Goal: Task Accomplishment & Management: Manage account settings

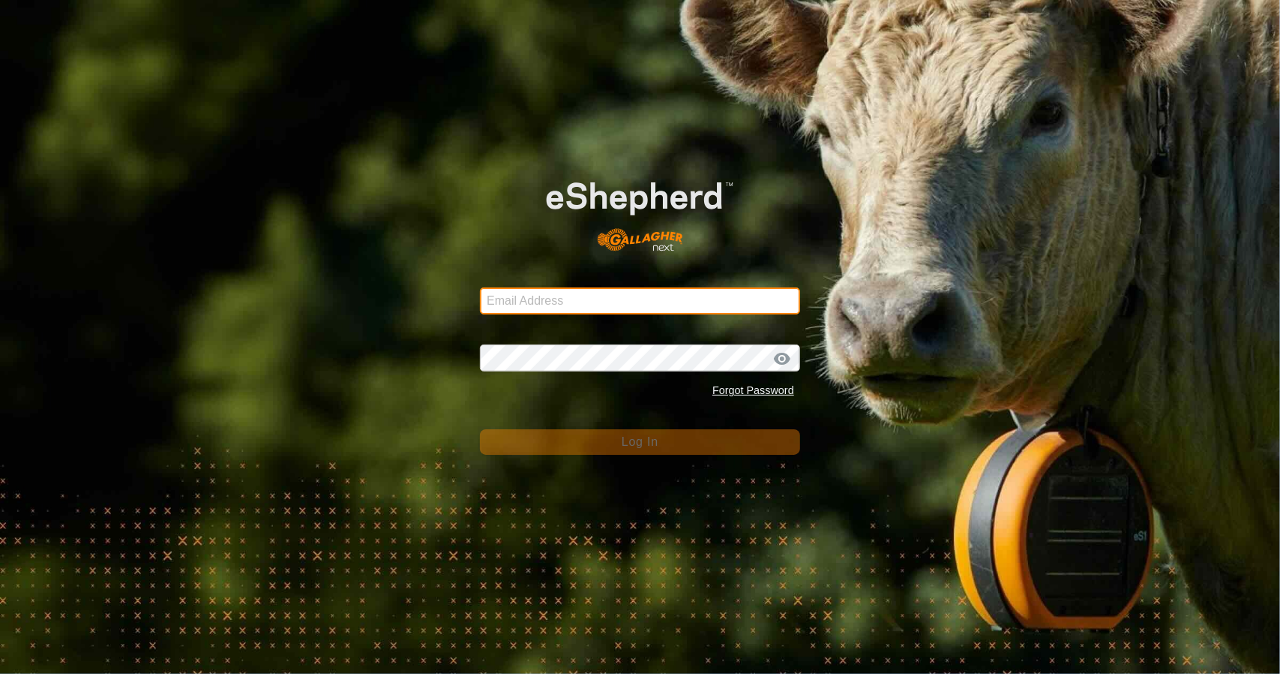
type input "[EMAIL_ADDRESS][DOMAIN_NAME]"
click at [617, 453] on button "Log In" at bounding box center [640, 442] width 320 height 26
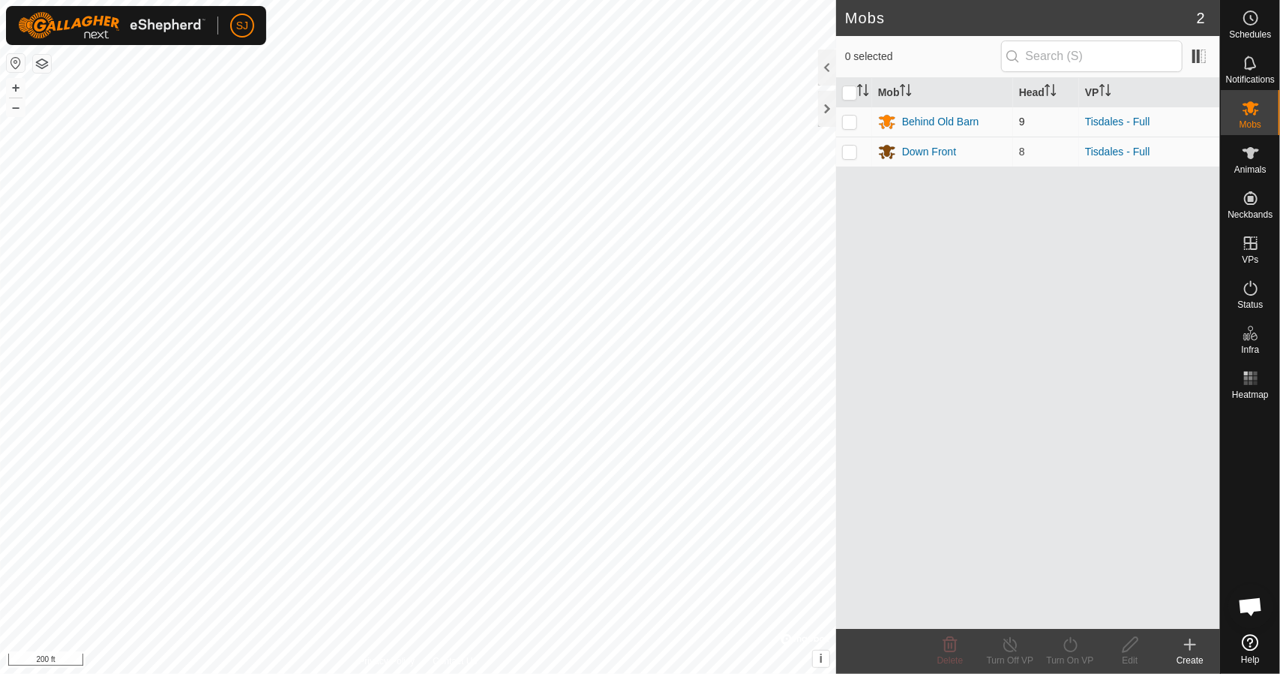
click at [932, 130] on td "Behind Old Barn" at bounding box center [942, 122] width 141 height 30
click at [932, 124] on div "Behind Old Barn" at bounding box center [940, 122] width 77 height 16
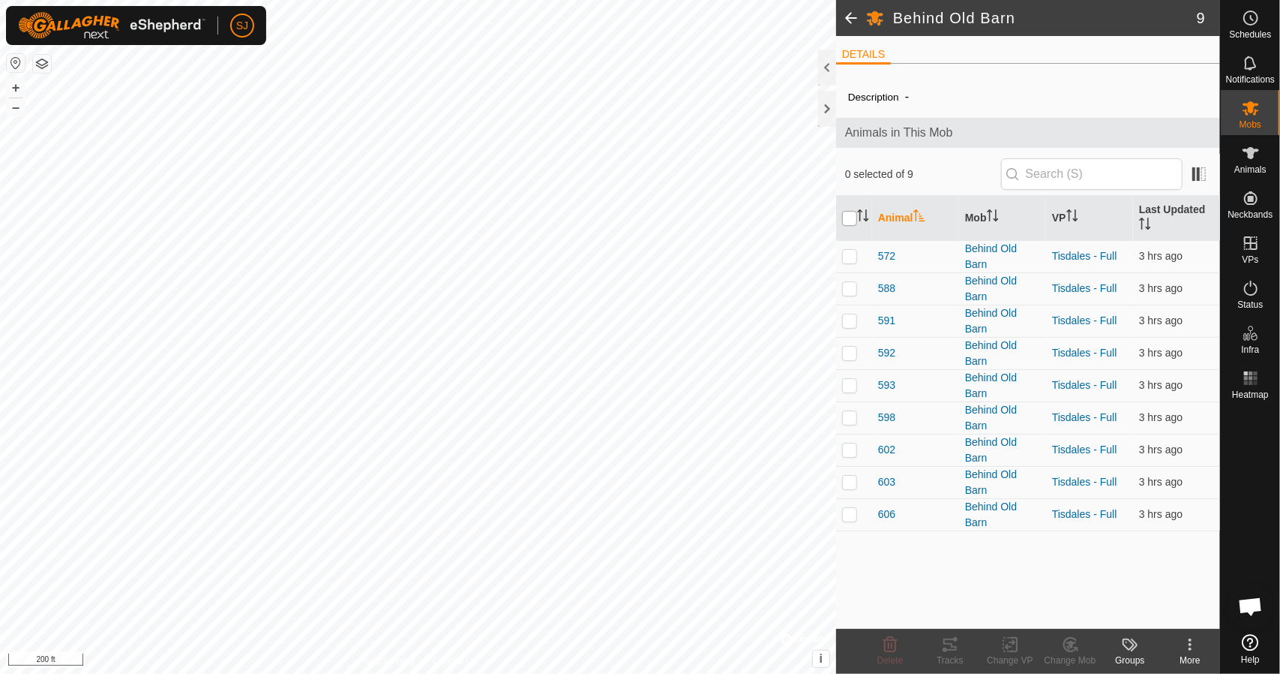
click at [846, 217] on input "checkbox" at bounding box center [849, 218] width 15 height 15
checkbox input "true"
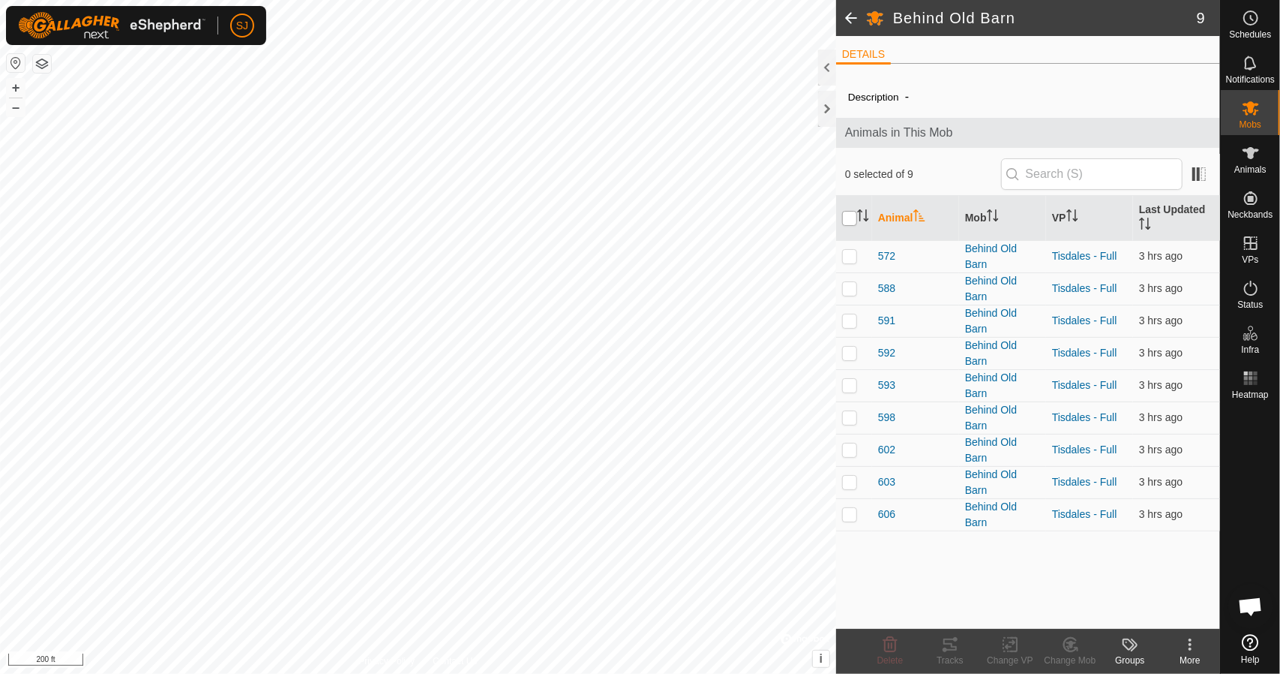
checkbox input "true"
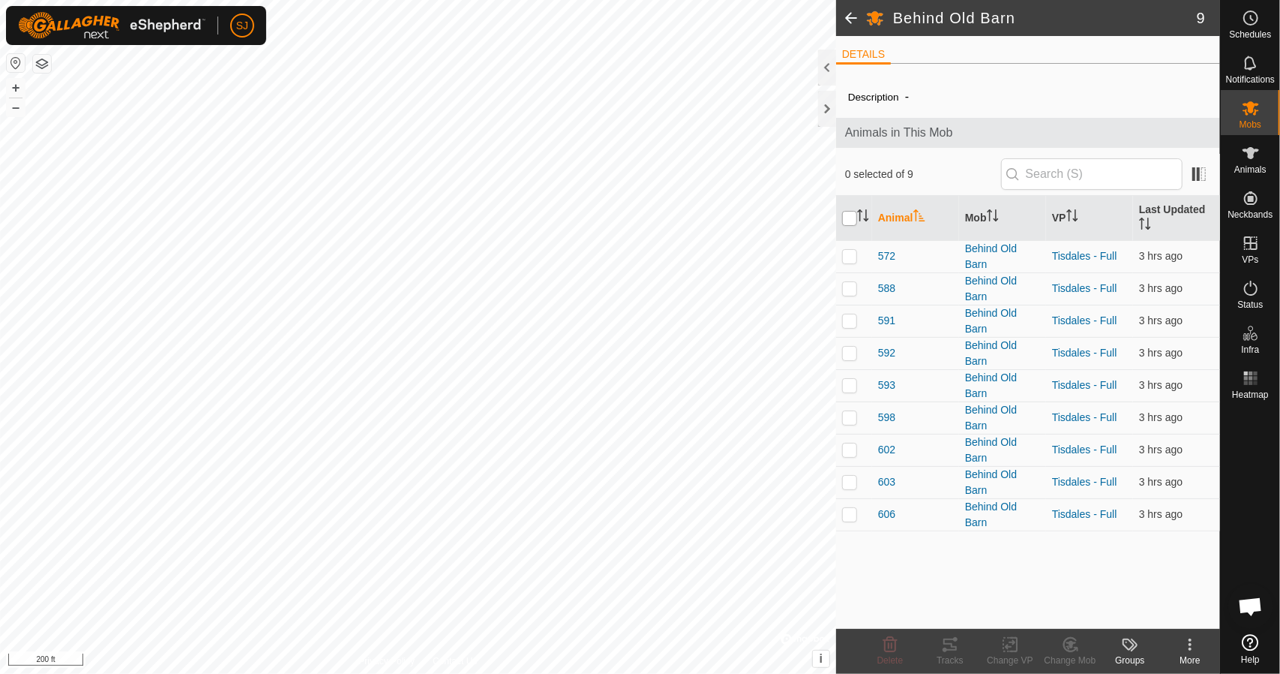
checkbox input "true"
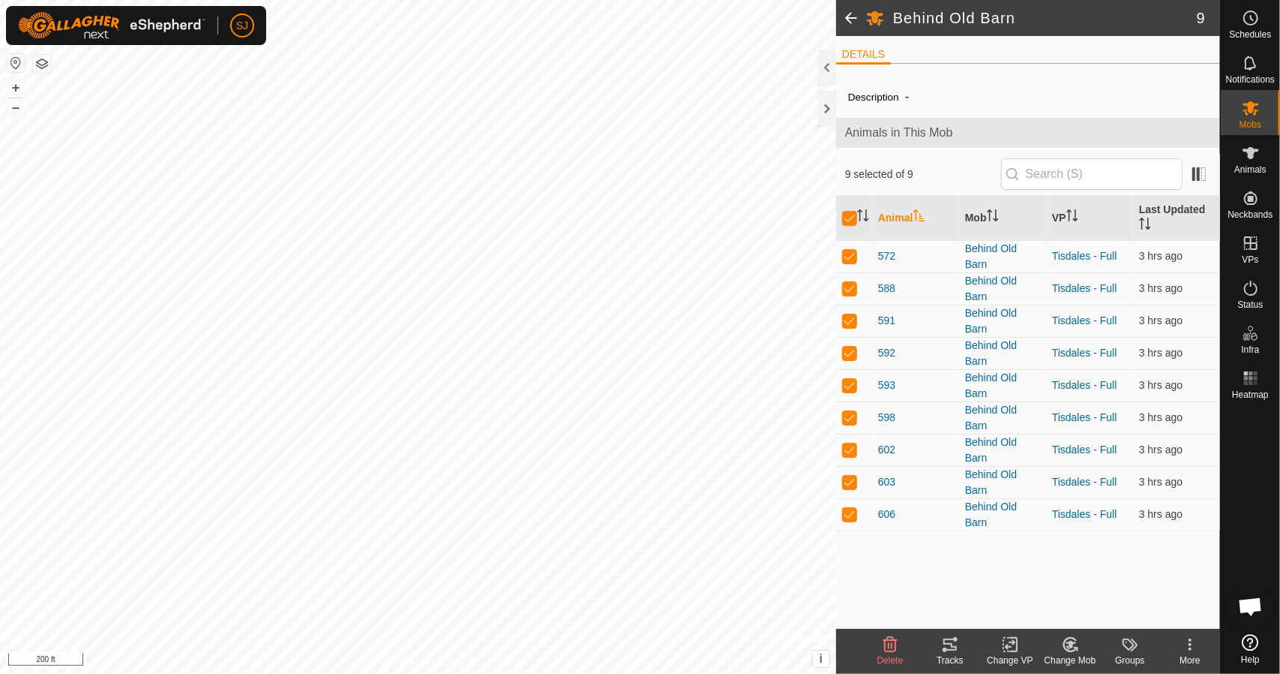
click at [956, 652] on icon at bounding box center [950, 644] width 18 height 18
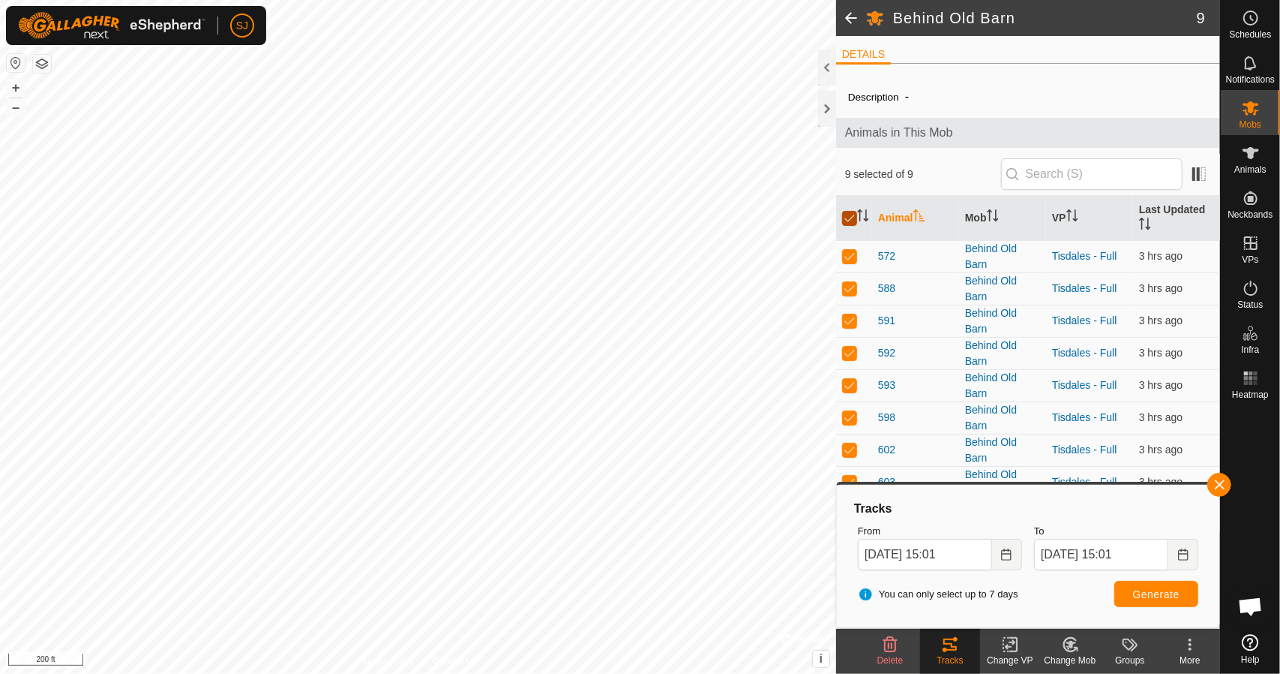
click at [855, 214] on input "checkbox" at bounding box center [849, 218] width 15 height 15
checkbox input "false"
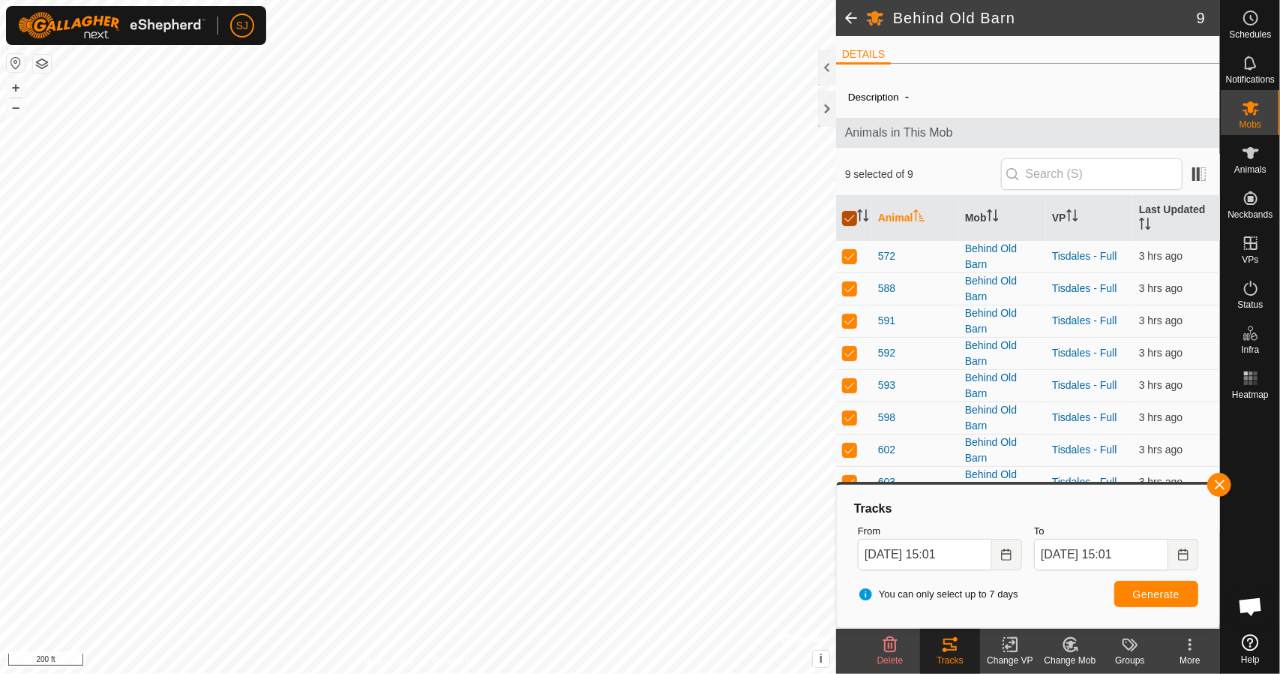
checkbox input "false"
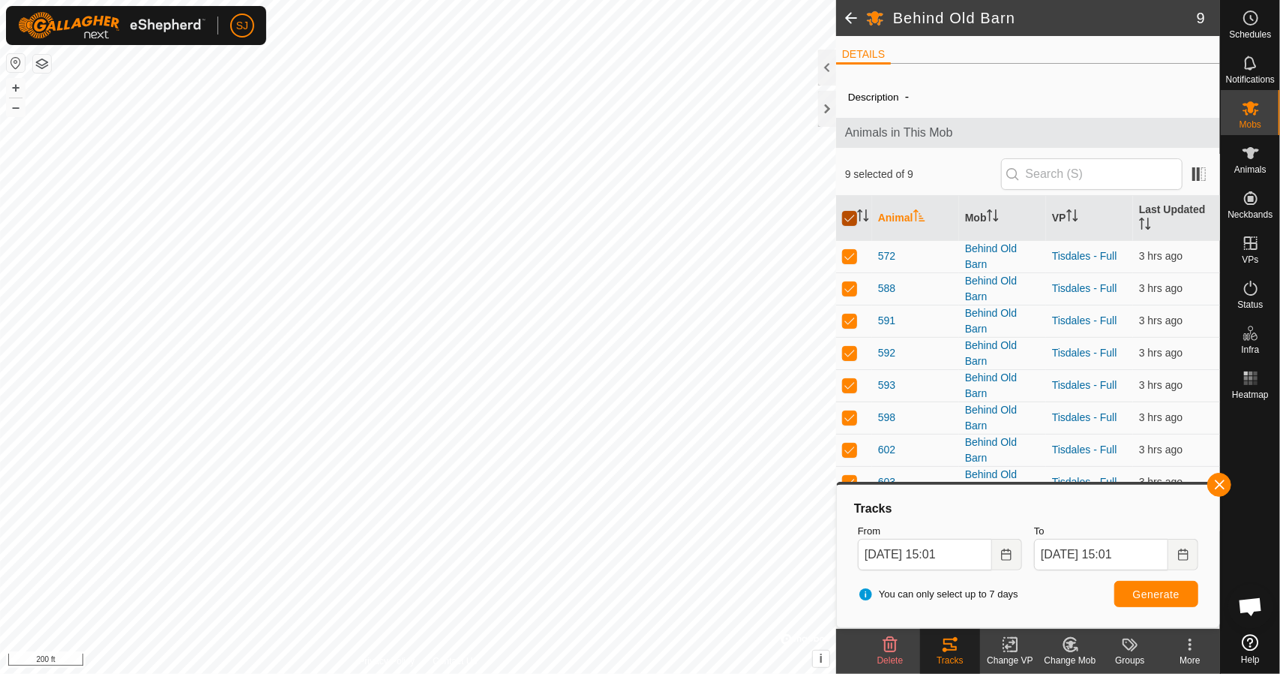
checkbox input "false"
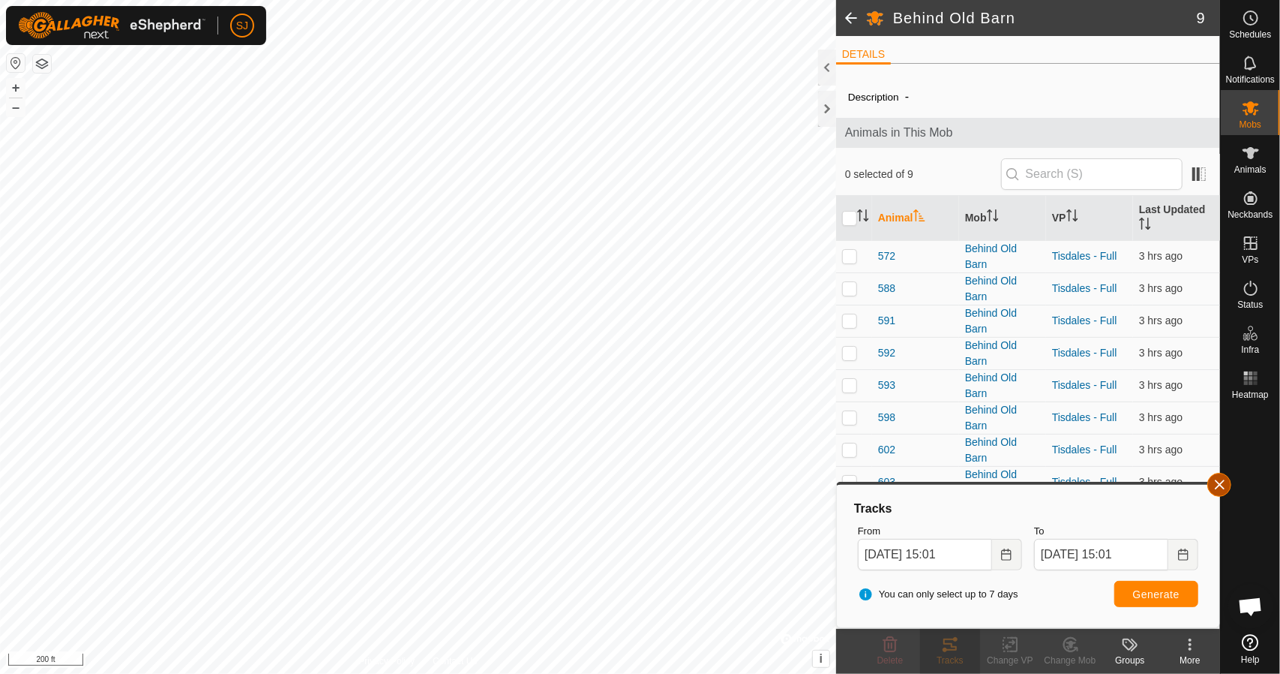
click at [1217, 479] on button "button" at bounding box center [1220, 485] width 24 height 24
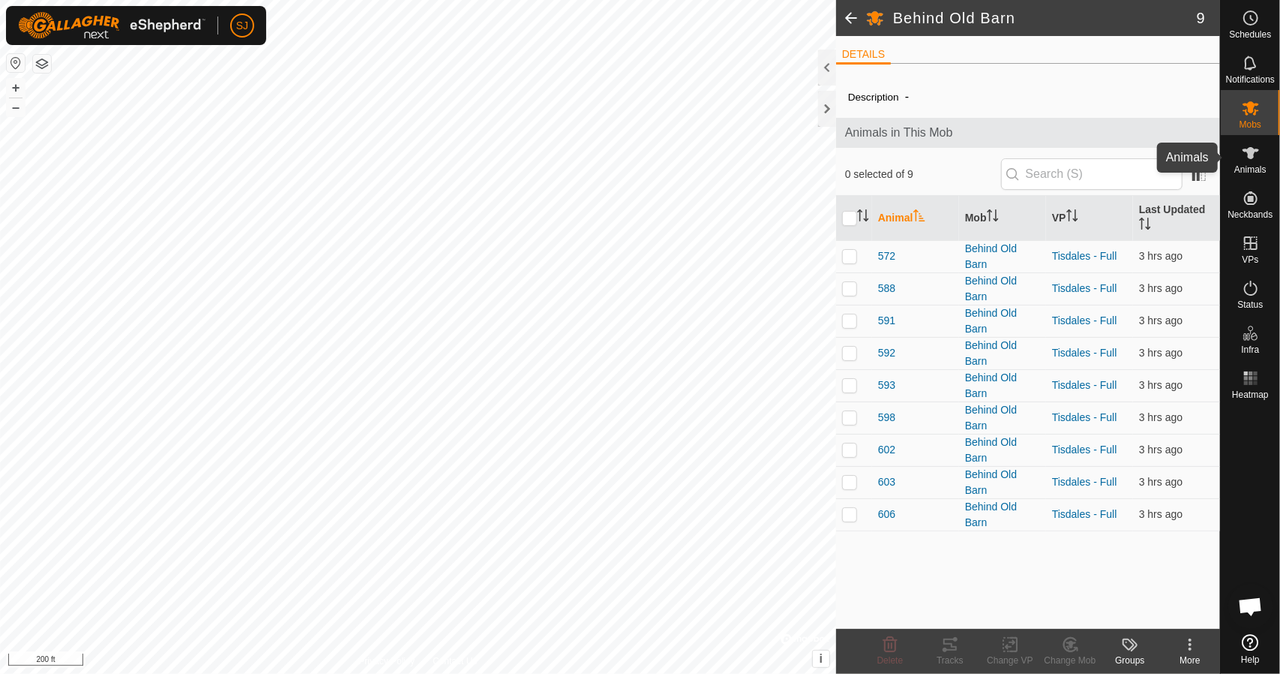
click at [1253, 152] on icon at bounding box center [1251, 153] width 17 height 12
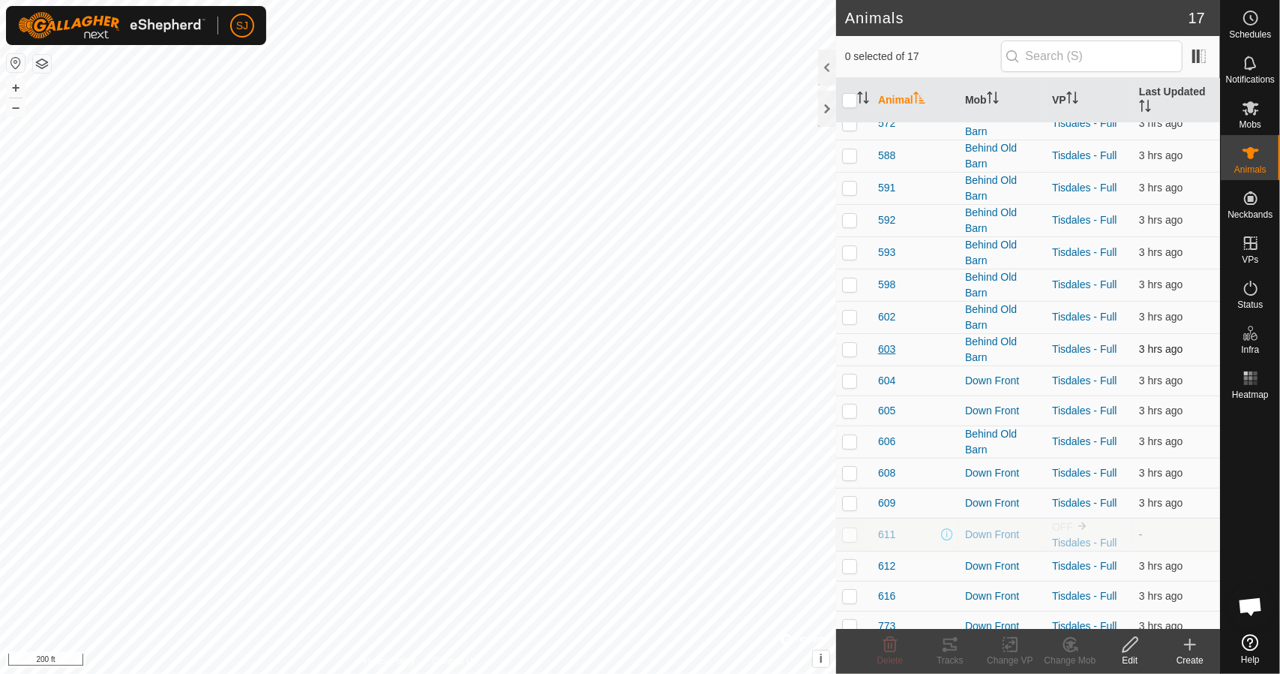
scroll to position [23, 0]
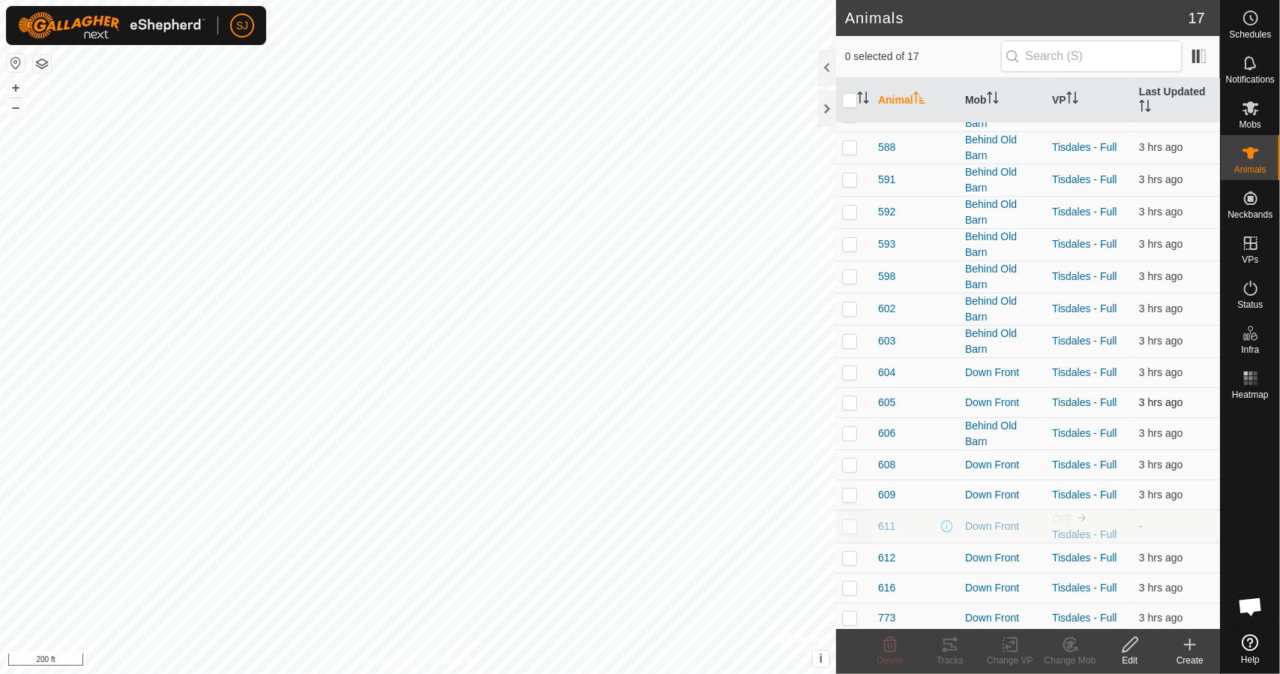
click at [849, 397] on p-checkbox at bounding box center [849, 402] width 15 height 12
checkbox input "true"
click at [843, 434] on p-checkbox at bounding box center [849, 433] width 15 height 12
checkbox input "true"
click at [854, 464] on p-checkbox at bounding box center [849, 464] width 15 height 12
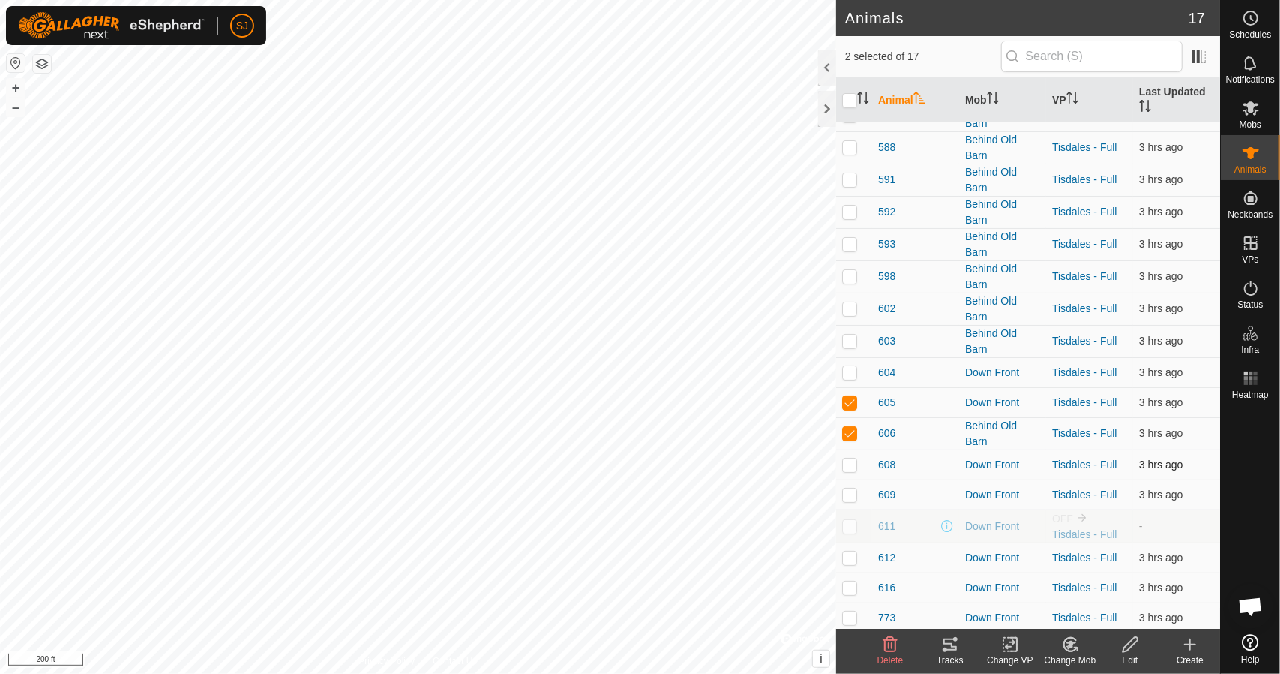
checkbox input "true"
click at [857, 492] on p-checkbox at bounding box center [849, 494] width 15 height 12
checkbox input "true"
click at [849, 557] on p-checkbox at bounding box center [849, 557] width 15 height 12
checkbox input "true"
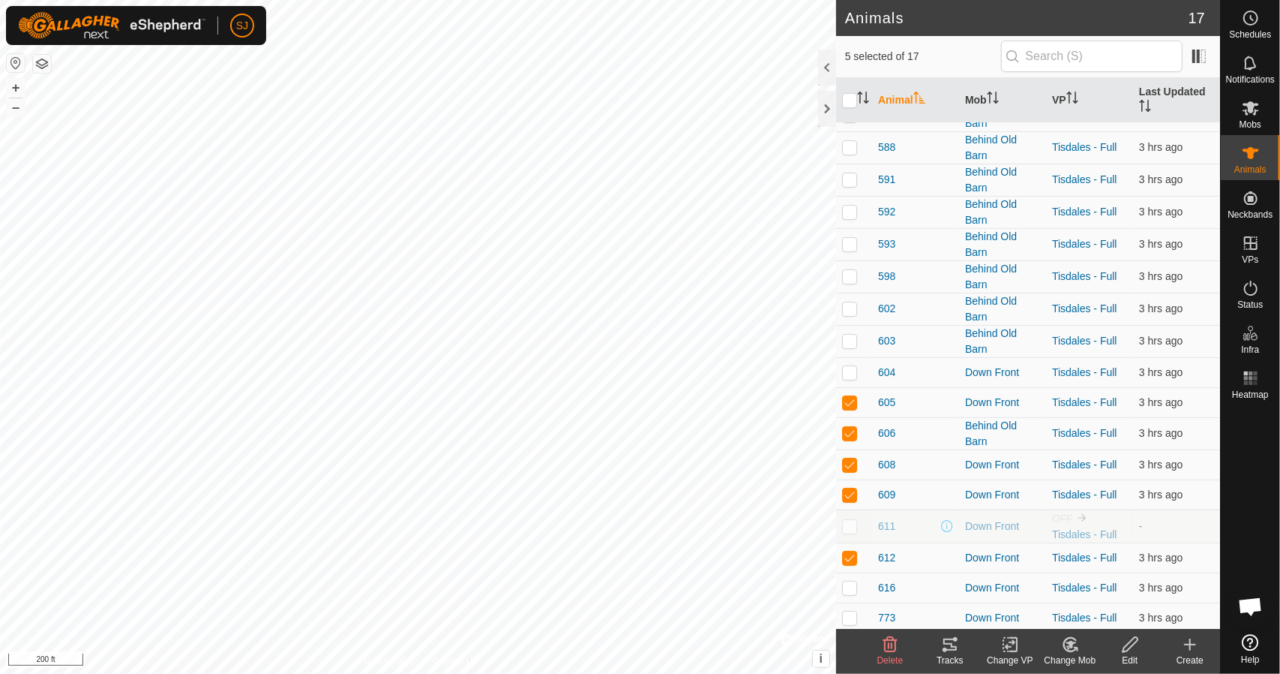
click at [946, 655] on div "Tracks" at bounding box center [950, 660] width 60 height 14
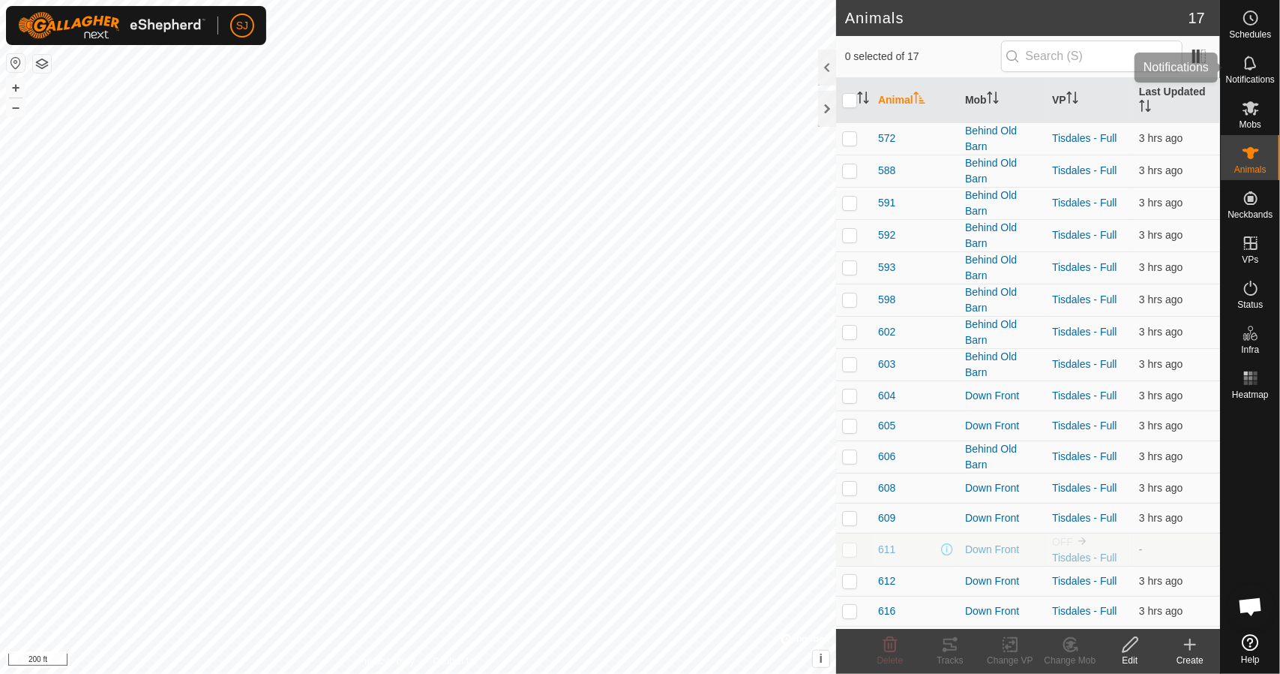
click at [1238, 75] on span "Notifications" at bounding box center [1250, 79] width 49 height 9
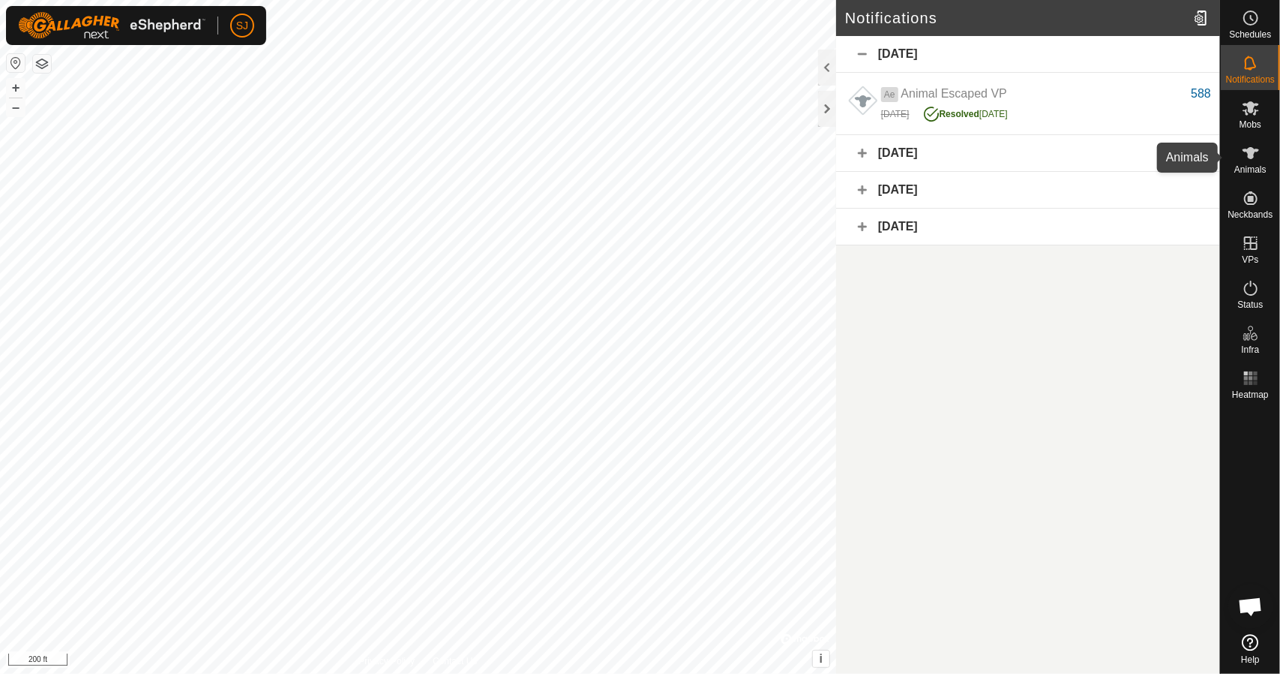
click at [1251, 160] on icon at bounding box center [1251, 153] width 18 height 18
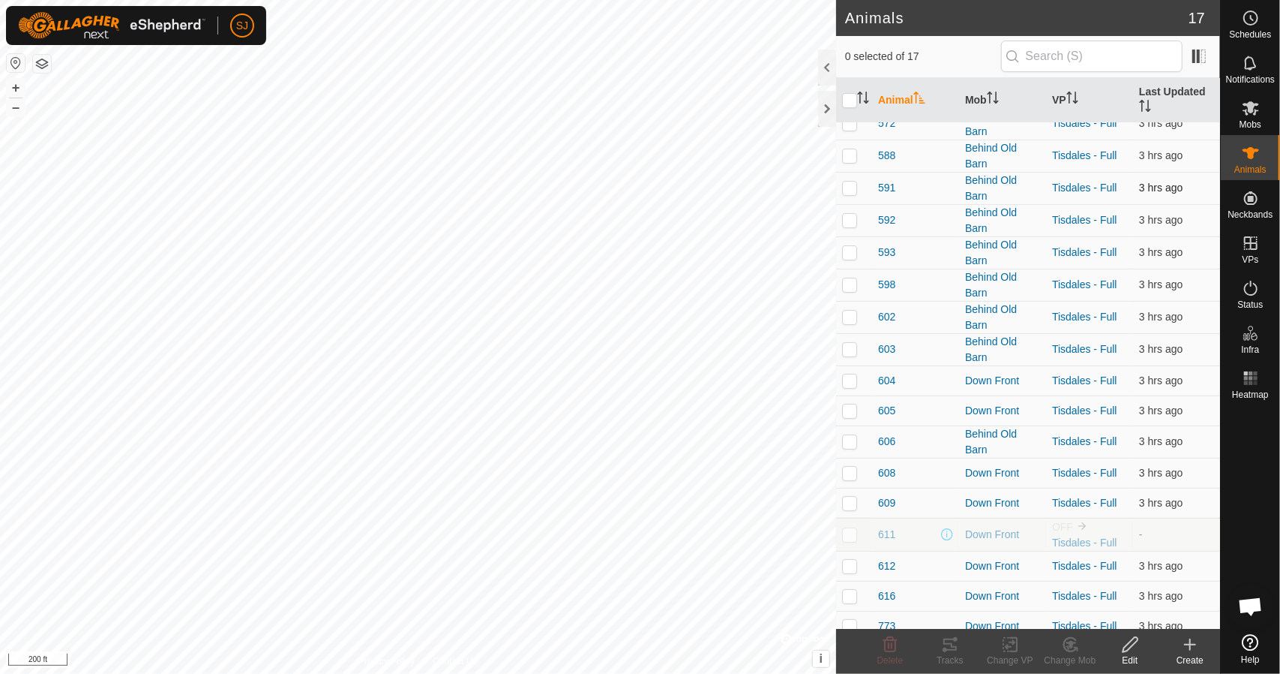
scroll to position [23, 0]
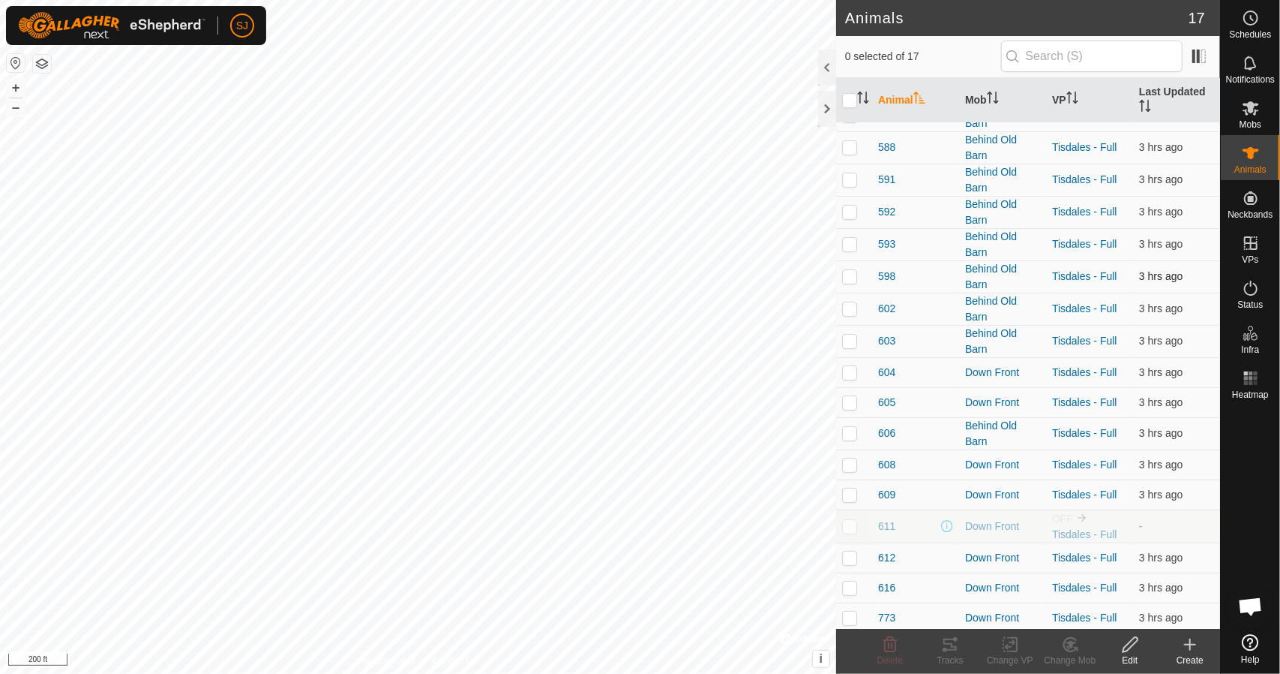
click at [853, 275] on p-checkbox at bounding box center [849, 276] width 15 height 12
checkbox input "true"
click at [850, 310] on p-checkbox at bounding box center [849, 308] width 15 height 12
checkbox input "true"
click at [855, 343] on p-checkbox at bounding box center [849, 341] width 15 height 12
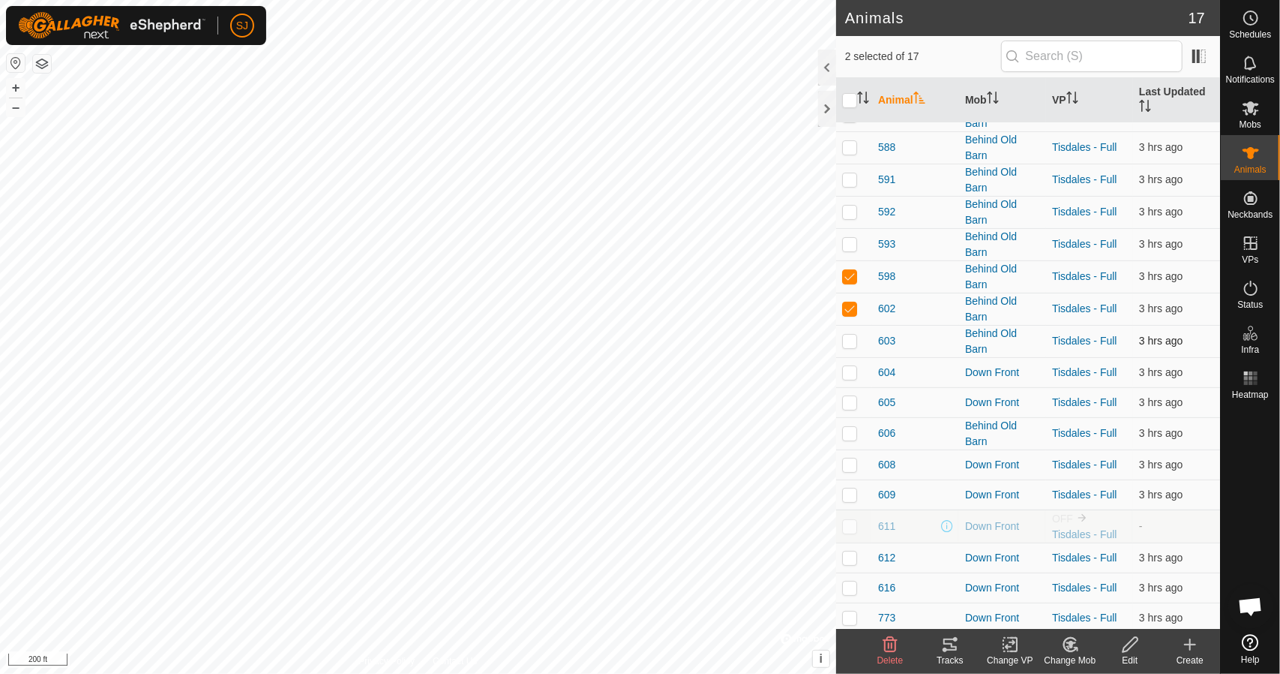
checkbox input "true"
click at [857, 373] on td at bounding box center [854, 372] width 36 height 30
checkbox input "true"
click at [953, 654] on div "Tracks" at bounding box center [950, 660] width 60 height 14
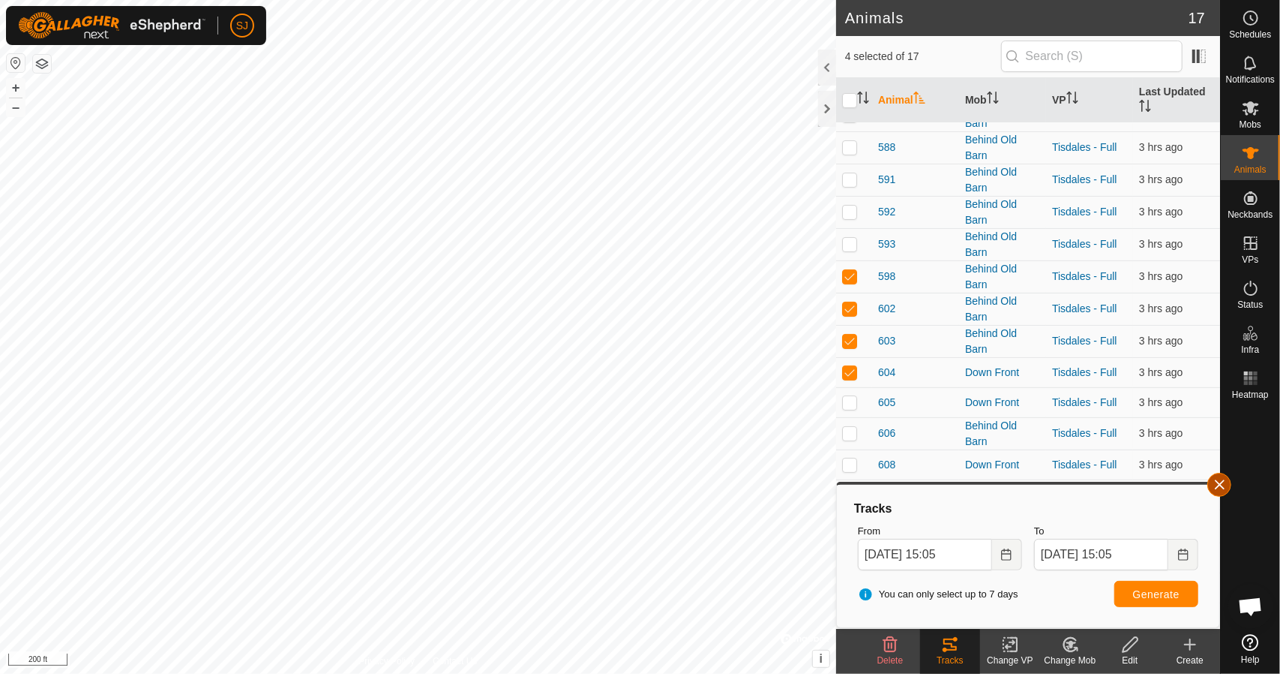
click at [1222, 487] on button "button" at bounding box center [1220, 485] width 24 height 24
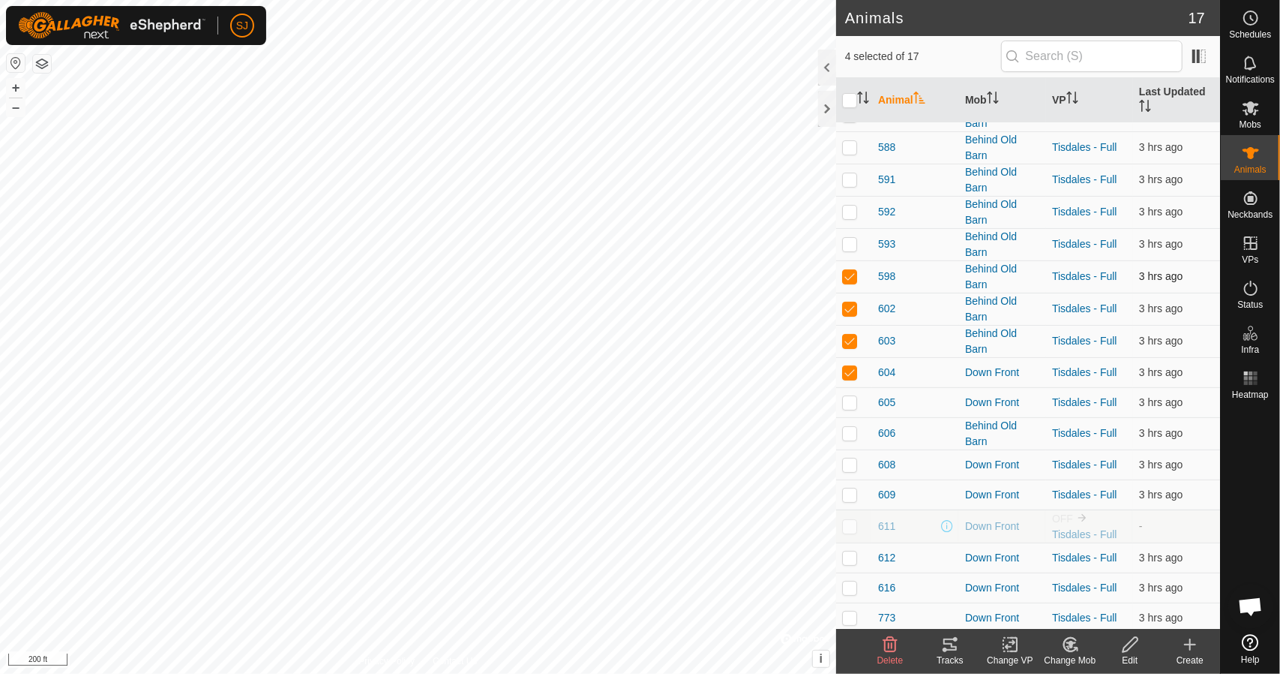
click at [850, 270] on p-checkbox at bounding box center [849, 276] width 15 height 12
checkbox input "false"
click at [854, 305] on p-checkbox at bounding box center [849, 308] width 15 height 12
checkbox input "false"
click at [857, 340] on p-checkbox at bounding box center [849, 341] width 15 height 12
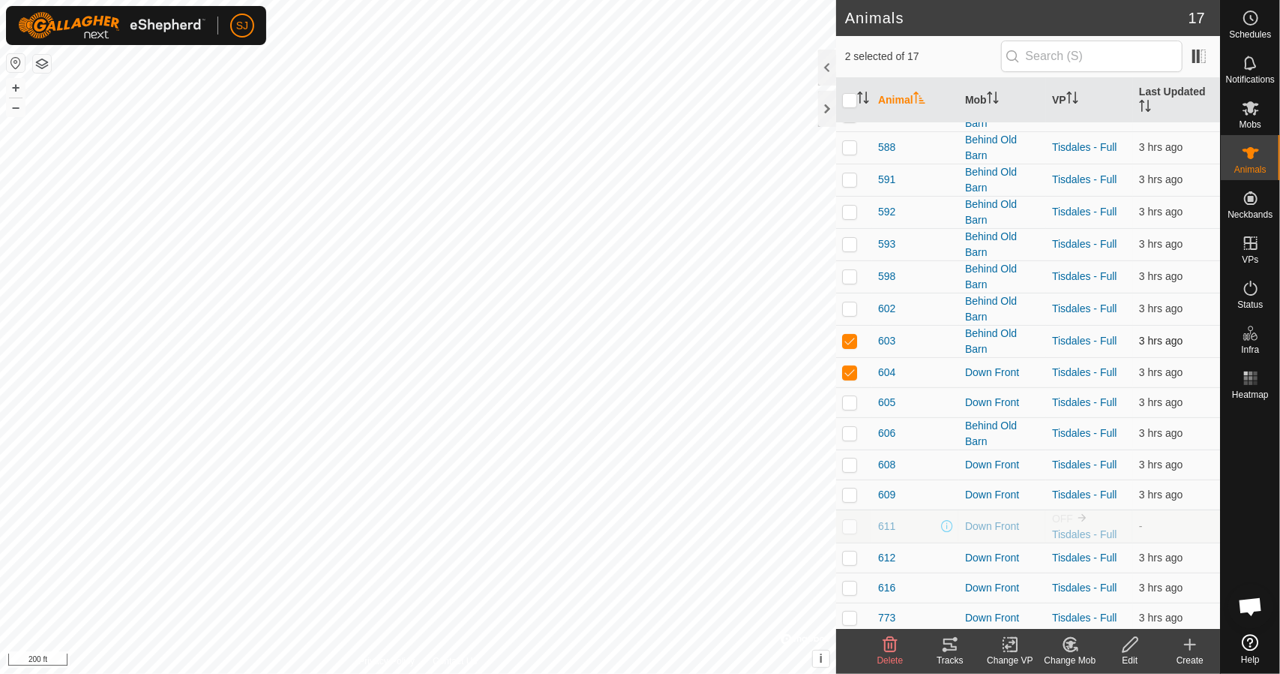
checkbox input "false"
click at [854, 373] on p-checkbox at bounding box center [849, 372] width 15 height 12
checkbox input "false"
